Goal: Navigation & Orientation: Find specific page/section

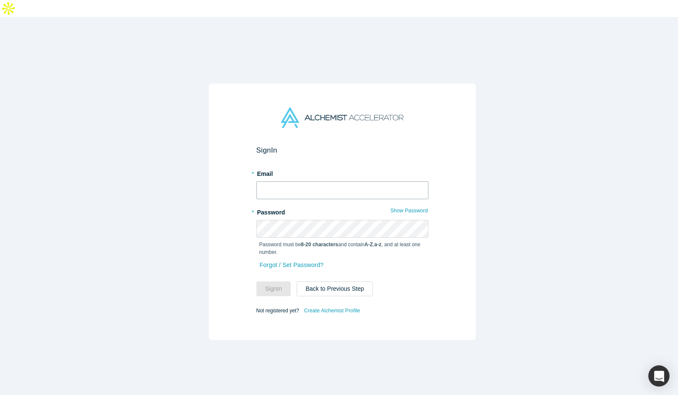
click at [338, 181] on input "text" at bounding box center [342, 190] width 172 height 18
type input "[EMAIL_ADDRESS]"
click at [272, 281] on button "Sign In" at bounding box center [273, 288] width 35 height 15
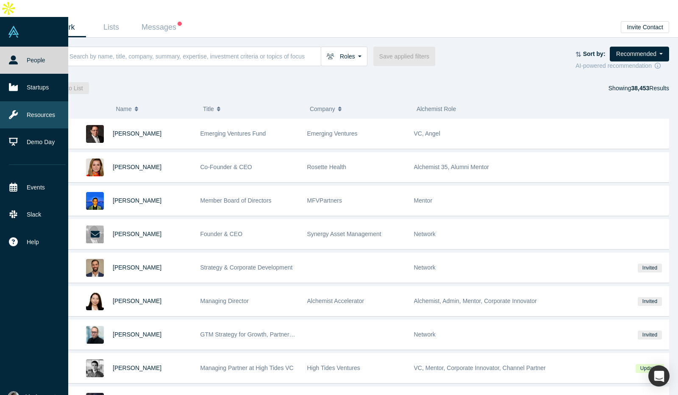
click at [52, 101] on link "Resources" at bounding box center [37, 114] width 75 height 27
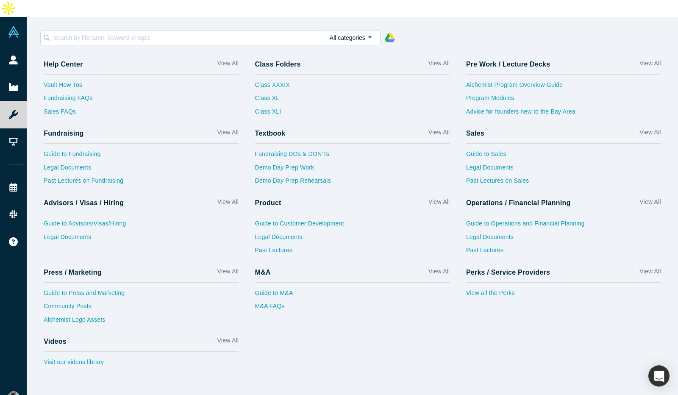
click at [425, 323] on div "Help Center View All Vault How Tos Fundraising FAQs Sales FAQs Class Folders Vi…" at bounding box center [357, 214] width 642 height 320
click at [502, 289] on link "View all the Perks" at bounding box center [563, 296] width 195 height 14
